Goal: Transaction & Acquisition: Purchase product/service

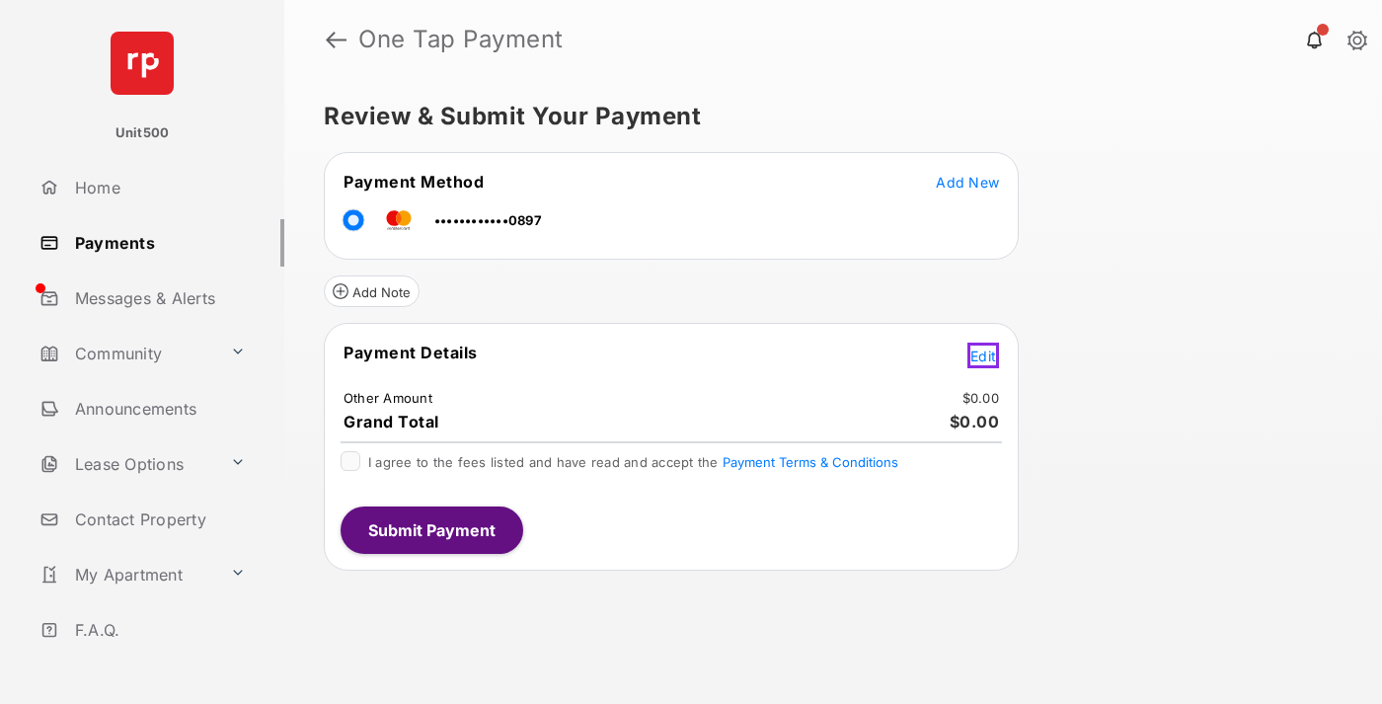
click at [986, 352] on span "Edit" at bounding box center [983, 355] width 26 height 17
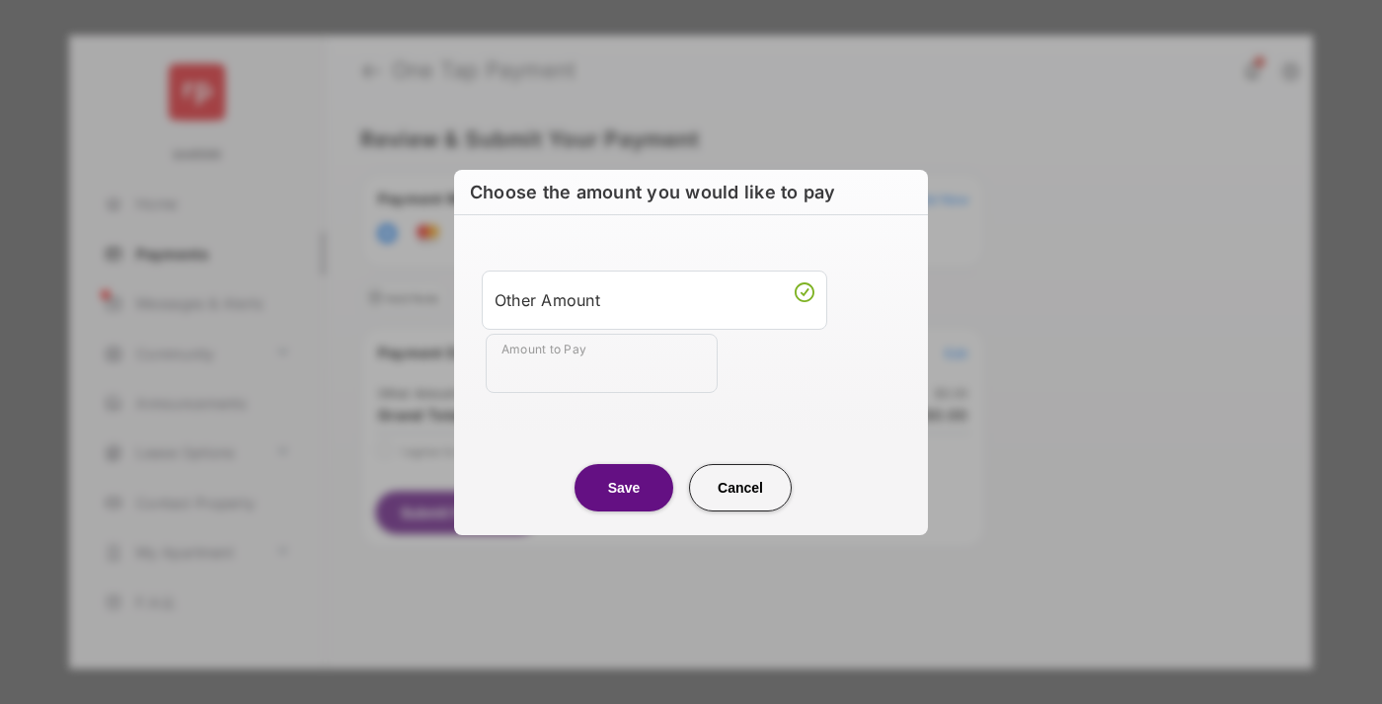
click at [655, 299] on div "Other Amount" at bounding box center [655, 300] width 320 height 34
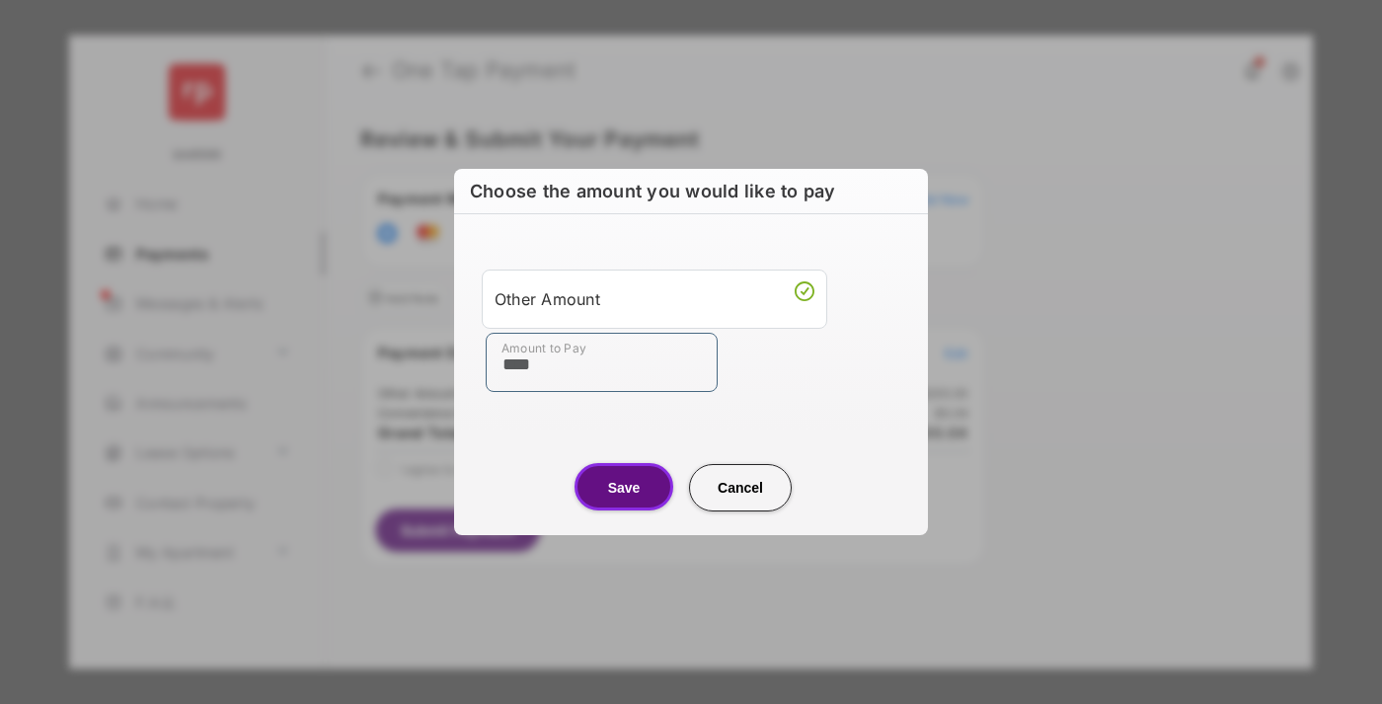
type input "****"
click at [624, 487] on button "Save" at bounding box center [624, 486] width 99 height 47
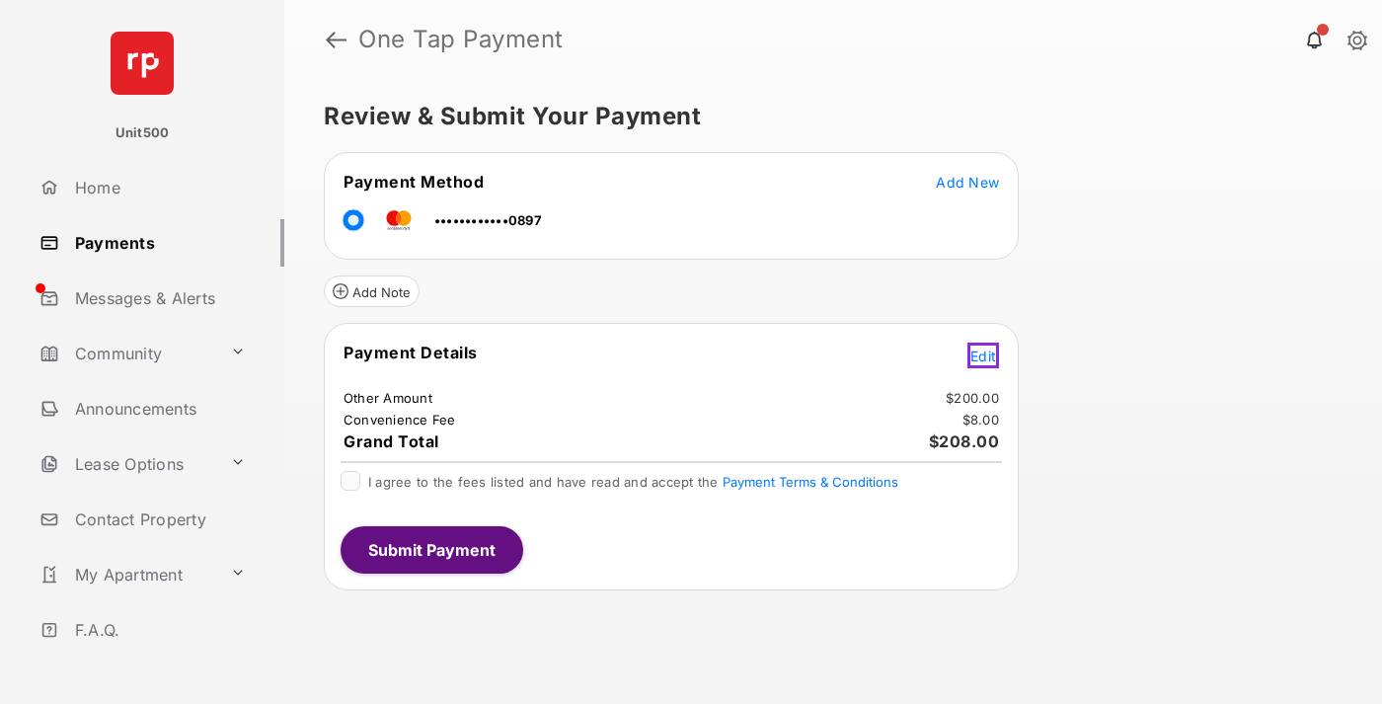
click at [986, 352] on span "Edit" at bounding box center [983, 355] width 26 height 17
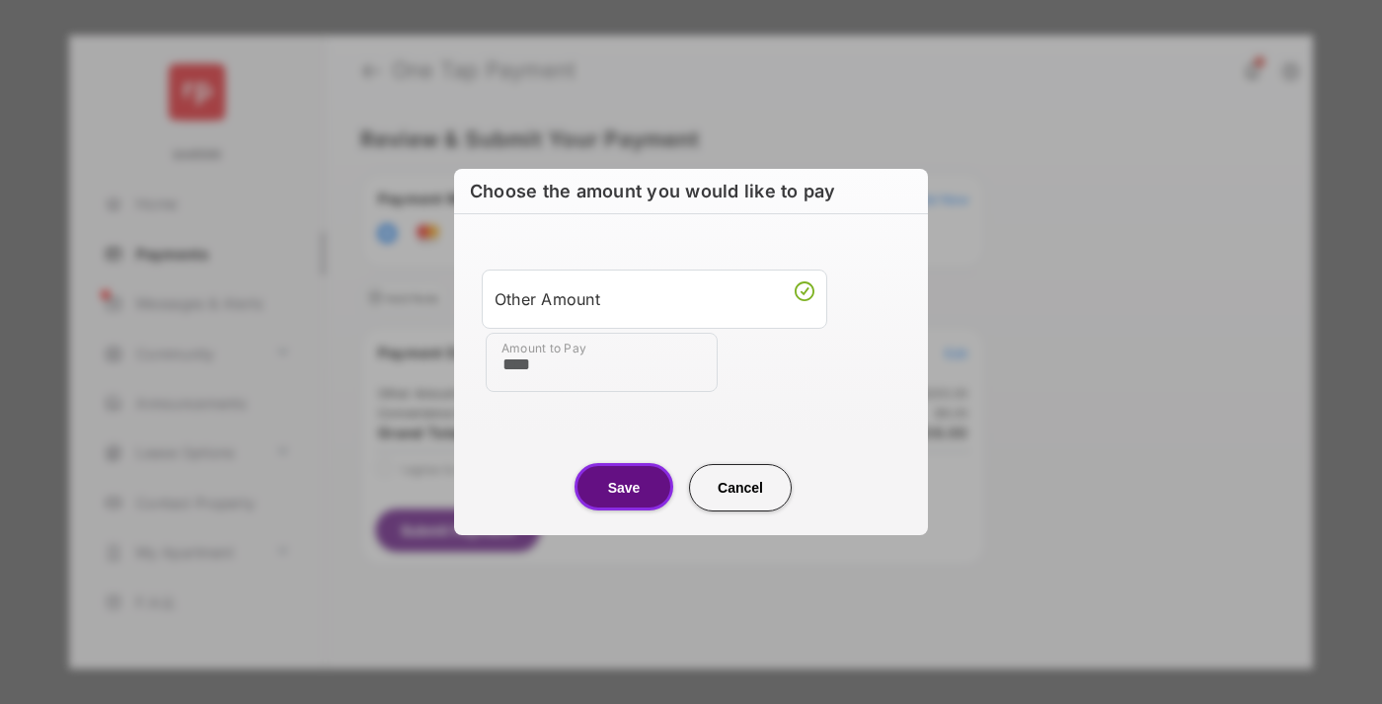
click at [624, 487] on button "Save" at bounding box center [624, 486] width 99 height 47
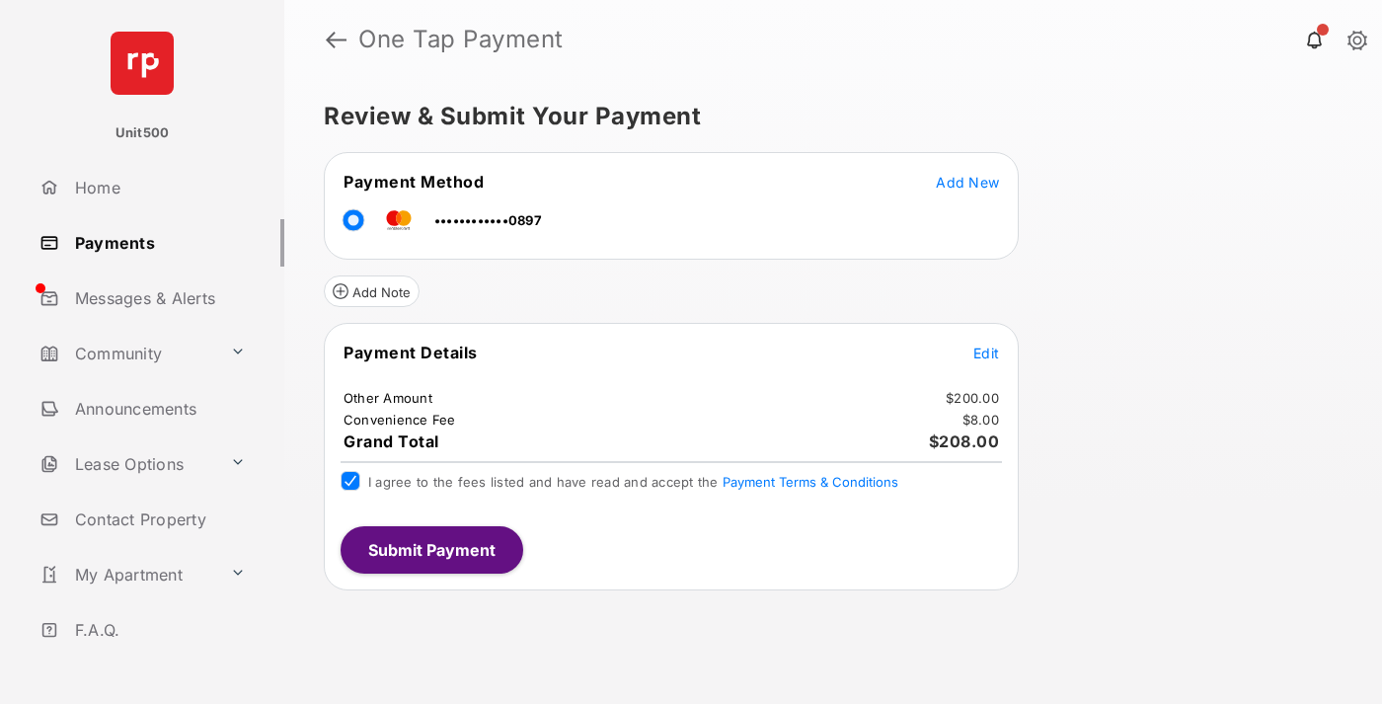
click at [430, 549] on button "Submit Payment" at bounding box center [432, 549] width 183 height 47
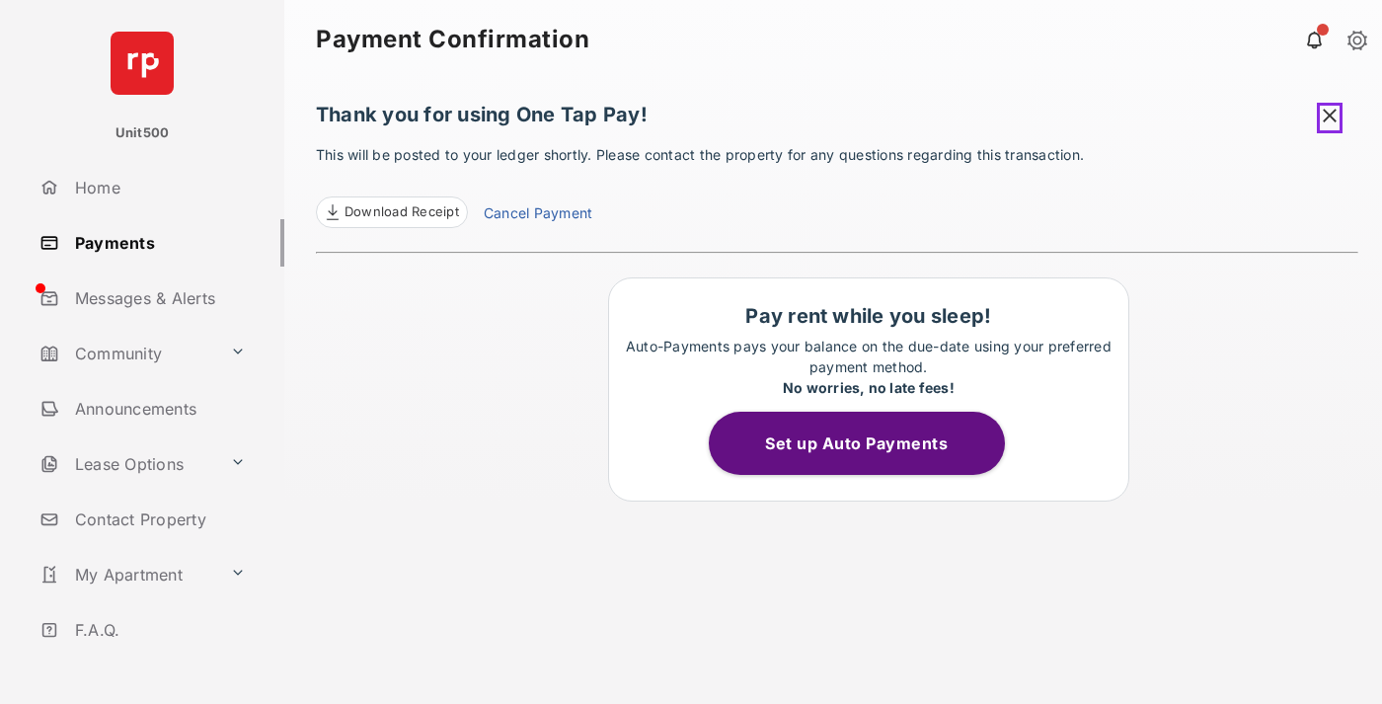
click at [1333, 115] on span at bounding box center [1330, 118] width 26 height 31
